Goal: Complete application form

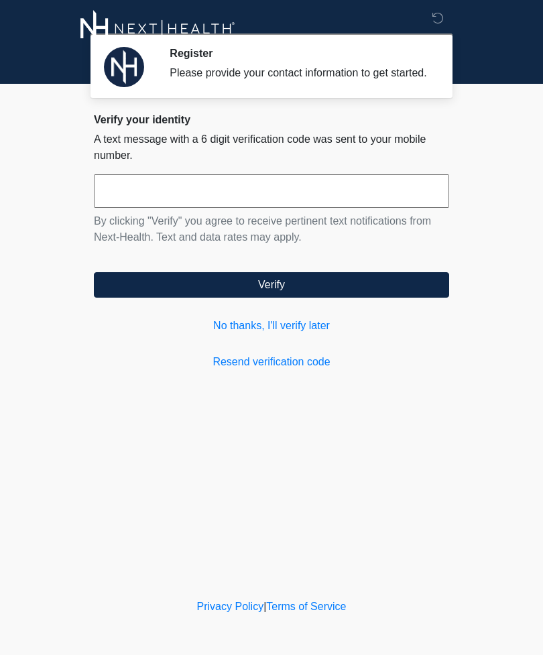
click at [311, 194] on input "text" at bounding box center [272, 191] width 356 height 34
type input "****"
click at [376, 298] on button "Verify" at bounding box center [272, 284] width 356 height 25
click at [333, 334] on link "No thanks, I'll verify later" at bounding box center [272, 326] width 356 height 16
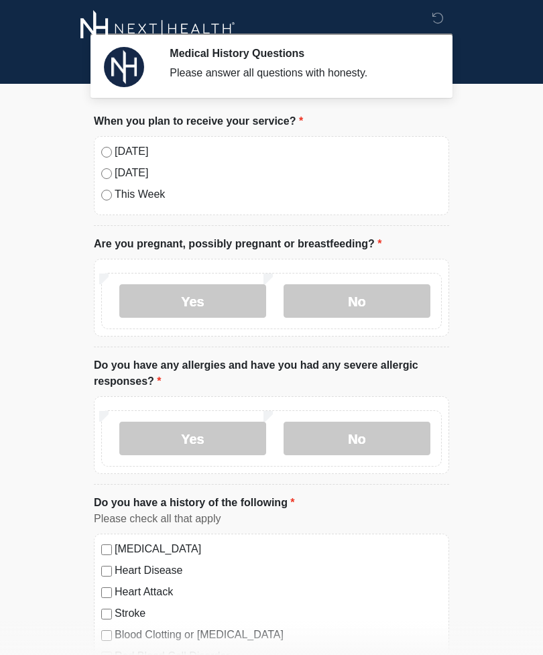
click at [153, 199] on label "This Week" at bounding box center [278, 195] width 327 height 16
click at [404, 300] on label "No" at bounding box center [357, 301] width 147 height 34
click at [384, 445] on label "No" at bounding box center [357, 439] width 147 height 34
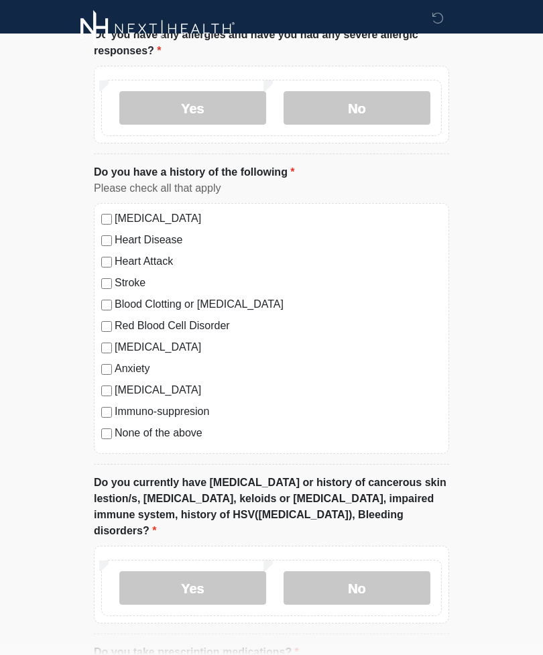
scroll to position [330, 0]
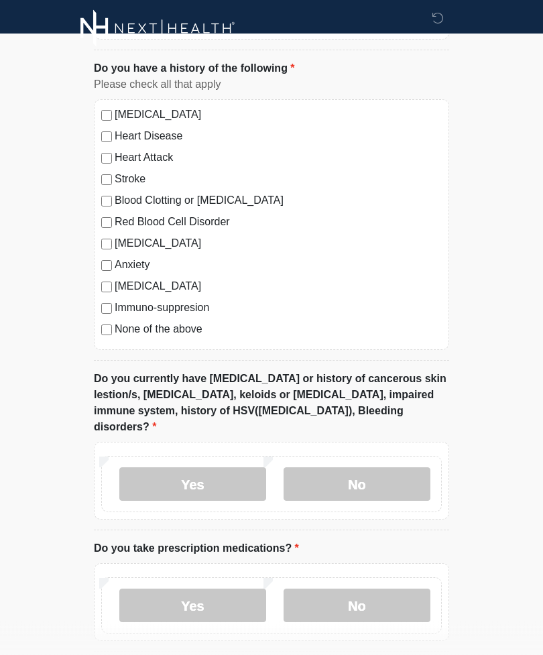
click at [376, 468] on label "No" at bounding box center [357, 485] width 147 height 34
click at [376, 600] on label "No" at bounding box center [357, 606] width 147 height 34
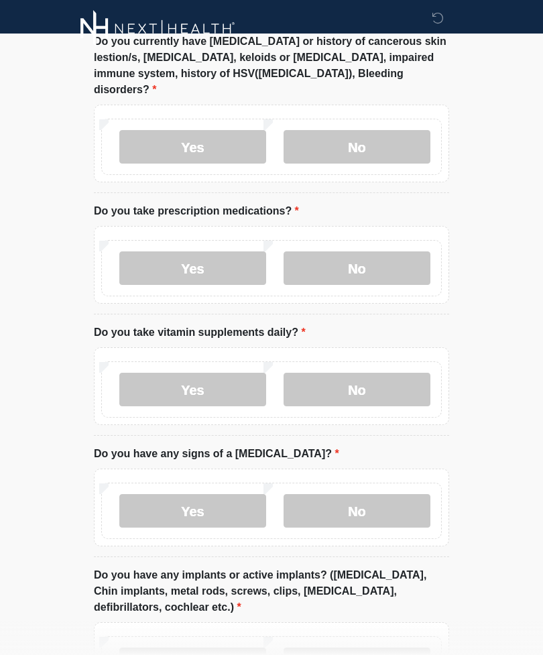
click at [346, 373] on label "No" at bounding box center [357, 390] width 147 height 34
click at [367, 494] on label "No" at bounding box center [357, 511] width 147 height 34
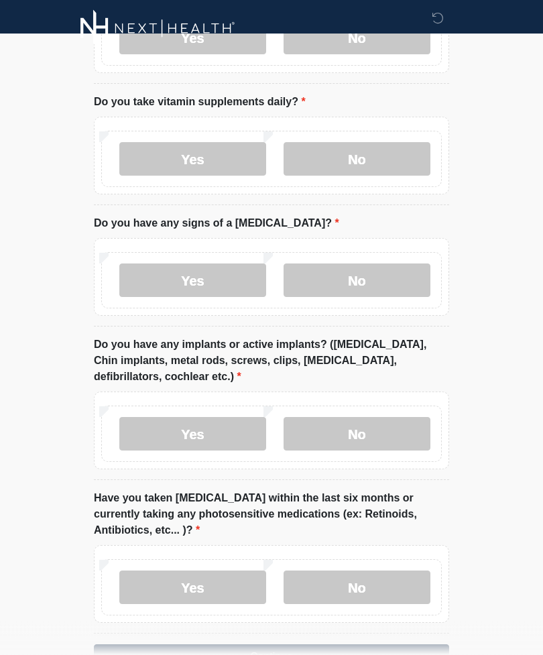
click at [364, 419] on label "No" at bounding box center [357, 435] width 147 height 34
click at [366, 571] on label "No" at bounding box center [357, 588] width 147 height 34
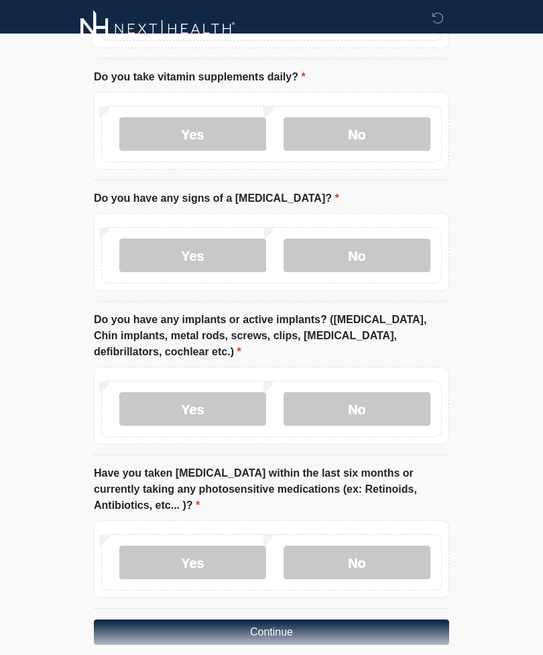
click at [130, 620] on button "Continue" at bounding box center [272, 632] width 356 height 25
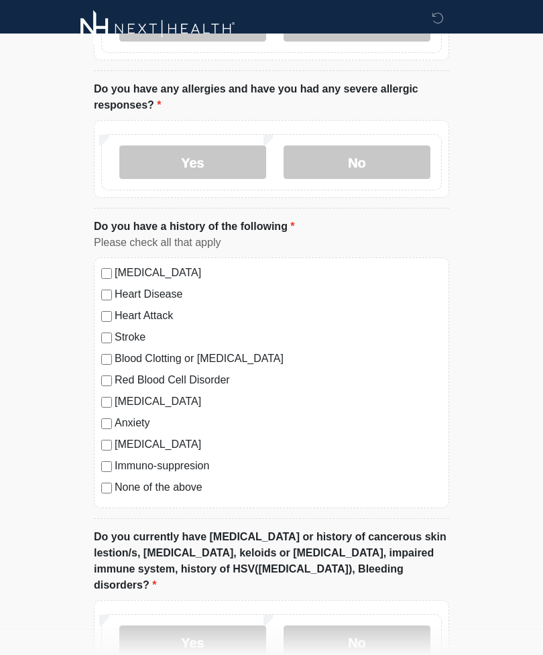
scroll to position [0, 0]
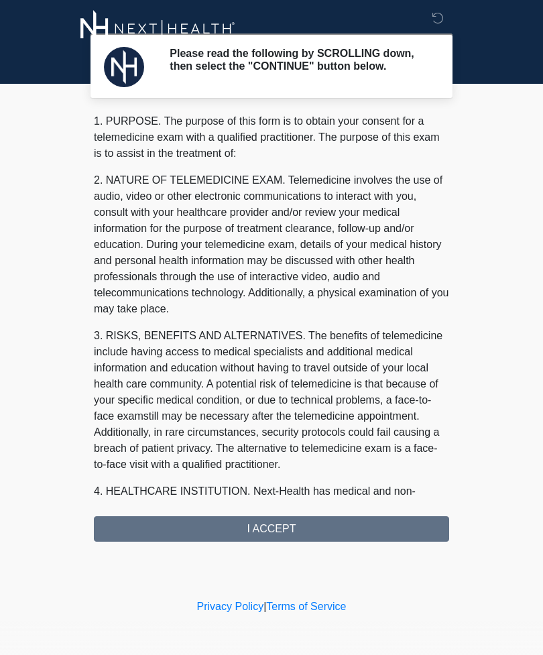
click at [132, 528] on div "1. PURPOSE. The purpose of this form is to obtain your consent for a telemedici…" at bounding box center [272, 327] width 356 height 429
click at [132, 536] on div "1. PURPOSE. The purpose of this form is to obtain your consent for a telemedici…" at bounding box center [272, 327] width 356 height 429
click at [354, 532] on div "1. PURPOSE. The purpose of this form is to obtain your consent for a telemedici…" at bounding box center [272, 327] width 356 height 429
click at [356, 542] on div "1. PURPOSE. The purpose of this form is to obtain your consent for a telemedici…" at bounding box center [272, 327] width 356 height 429
click at [284, 529] on div "1. PURPOSE. The purpose of this form is to obtain your consent for a telemedici…" at bounding box center [272, 327] width 356 height 429
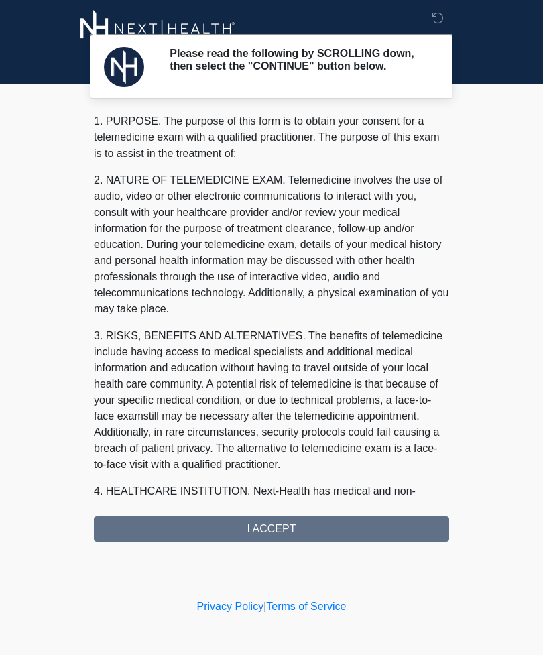
click at [284, 529] on div "1. PURPOSE. The purpose of this form is to obtain your consent for a telemedici…" at bounding box center [272, 327] width 356 height 429
click at [354, 317] on p "2. NATURE OF TELEMEDICINE EXAM. Telemedicine involves the use of audio, video o…" at bounding box center [272, 244] width 356 height 145
click at [297, 542] on div "1. PURPOSE. The purpose of this form is to obtain your consent for a telemedici…" at bounding box center [272, 327] width 356 height 429
click at [167, 527] on div "1. PURPOSE. The purpose of this form is to obtain your consent for a telemedici…" at bounding box center [272, 327] width 356 height 429
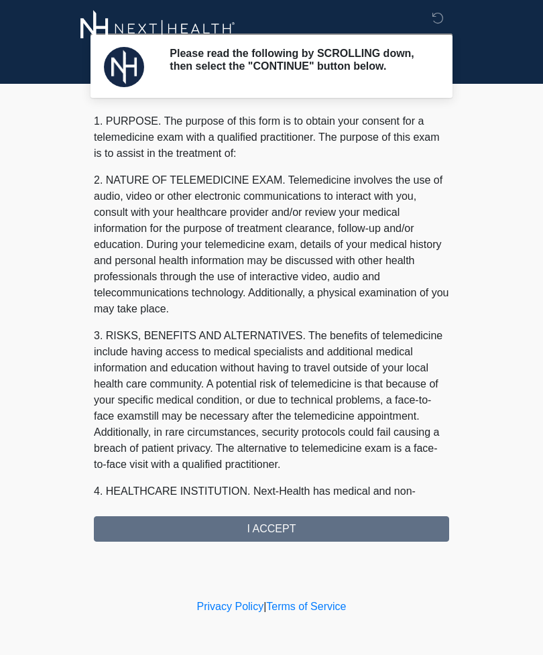
click at [167, 526] on div "1. PURPOSE. The purpose of this form is to obtain your consent for a telemedici…" at bounding box center [272, 327] width 356 height 429
click at [195, 542] on div "1. PURPOSE. The purpose of this form is to obtain your consent for a telemedici…" at bounding box center [272, 327] width 356 height 429
click at [194, 542] on div "1. PURPOSE. The purpose of this form is to obtain your consent for a telemedici…" at bounding box center [272, 327] width 356 height 429
click at [185, 536] on div "1. PURPOSE. The purpose of this form is to obtain your consent for a telemedici…" at bounding box center [272, 327] width 356 height 429
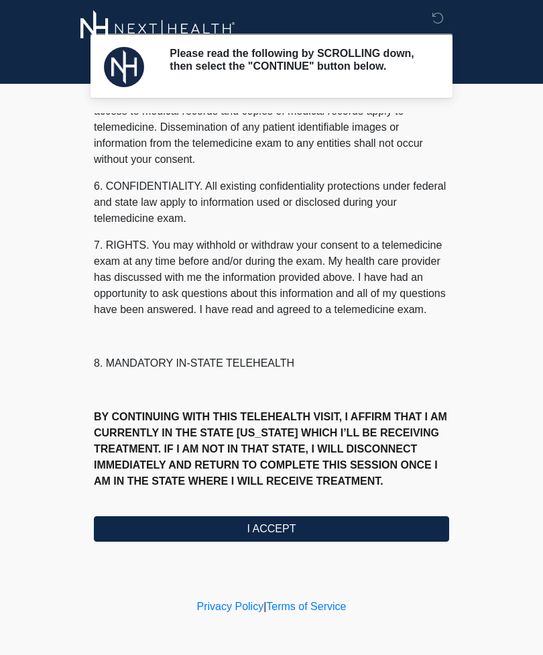
scroll to position [472, 0]
click at [329, 533] on button "I ACCEPT" at bounding box center [272, 529] width 356 height 25
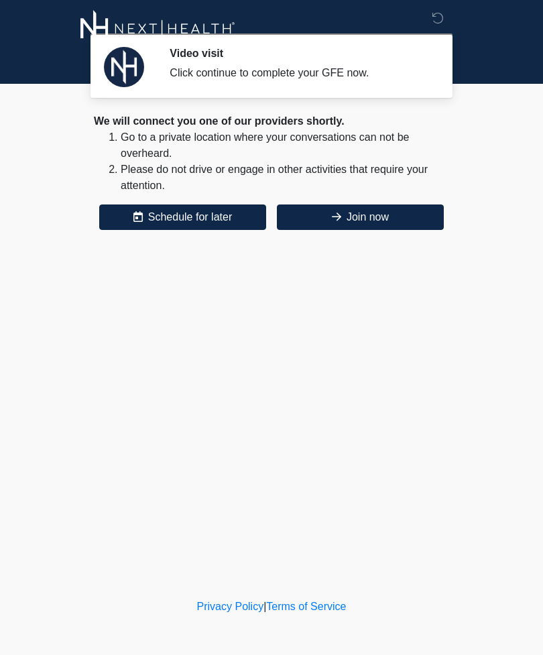
click at [224, 228] on button "Schedule for later" at bounding box center [182, 217] width 167 height 25
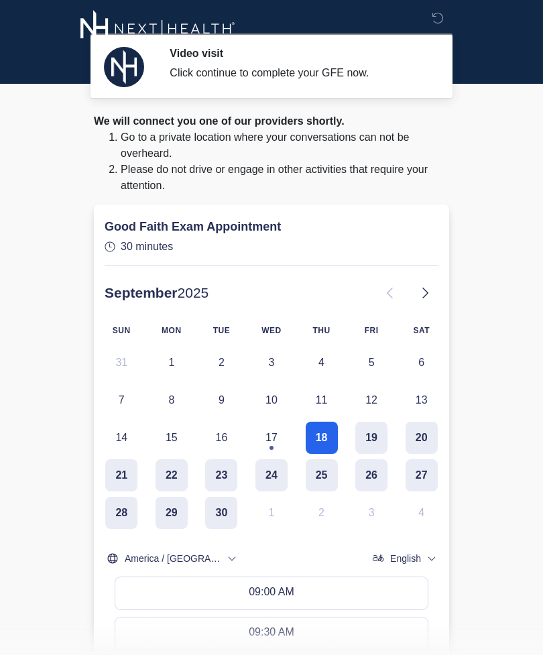
click at [486, 286] on body "Video visit Click continue to complete your GFE now. Please connect to Wi-Fi no…" at bounding box center [271, 327] width 543 height 655
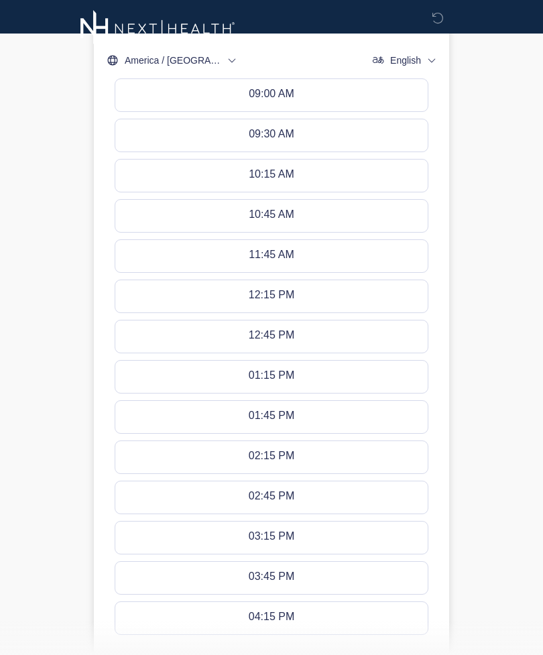
scroll to position [557, 0]
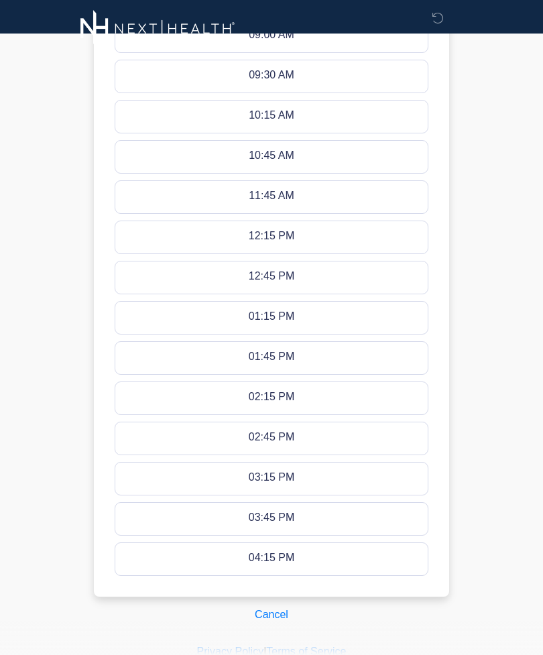
click at [265, 619] on button "Cancel" at bounding box center [271, 614] width 51 height 25
